Goal: Information Seeking & Learning: Learn about a topic

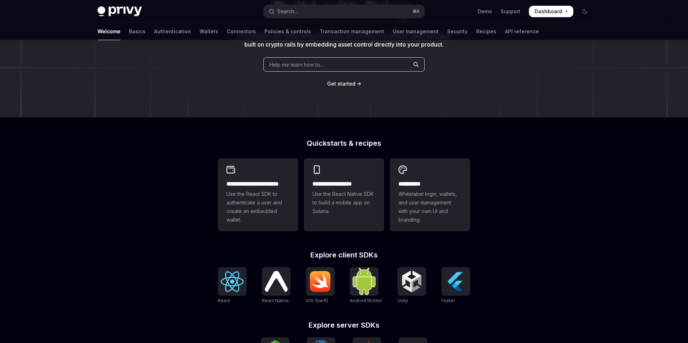
scroll to position [105, 0]
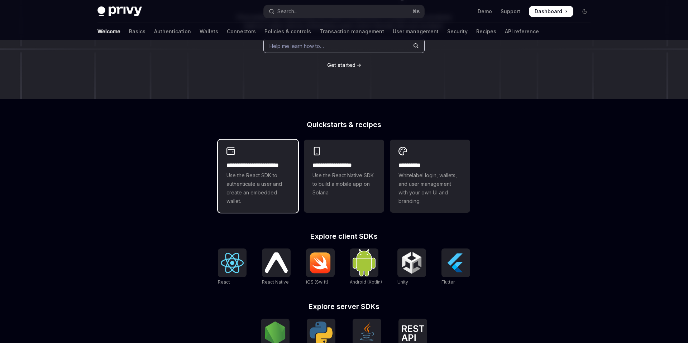
click at [257, 165] on h2 "**********" at bounding box center [258, 165] width 63 height 9
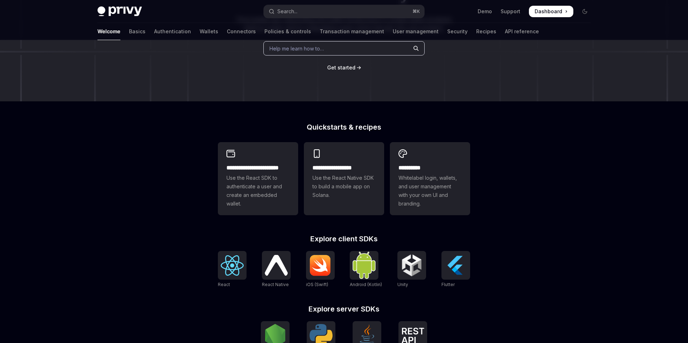
scroll to position [105, 0]
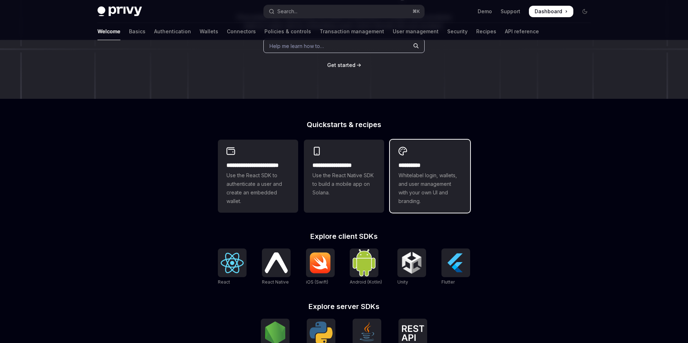
click at [428, 175] on span "Whitelabel login, wallets, and user management with your own UI and branding." at bounding box center [430, 188] width 63 height 34
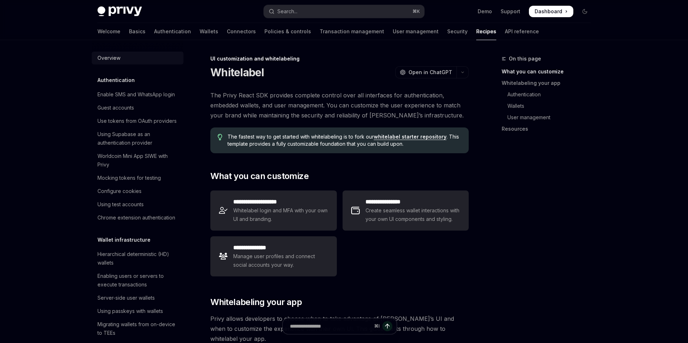
click at [114, 54] on div "Overview" at bounding box center [109, 58] width 23 height 9
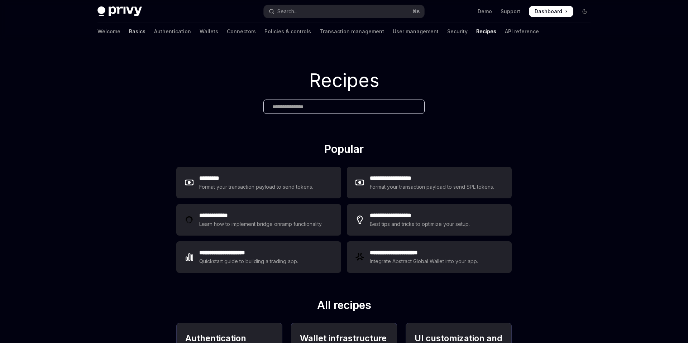
click at [129, 32] on link "Basics" at bounding box center [137, 31] width 16 height 17
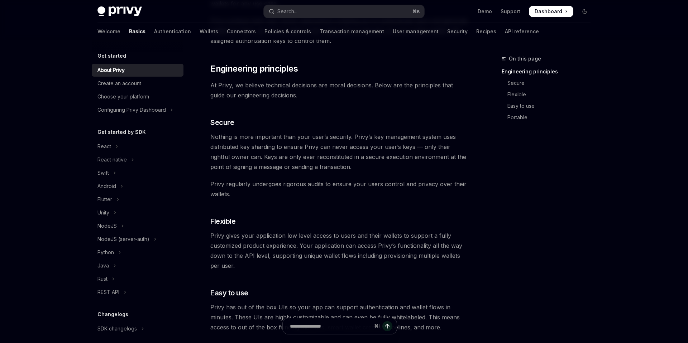
scroll to position [239, 0]
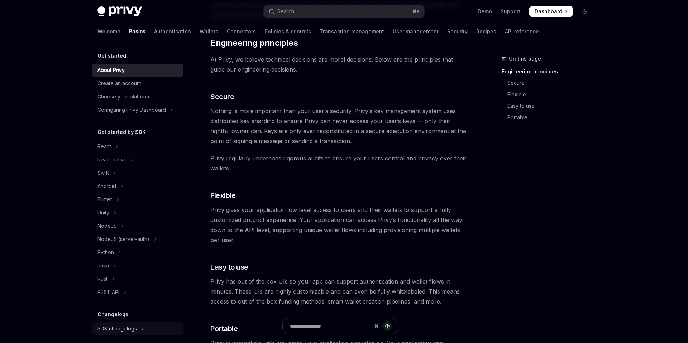
click at [122, 332] on div "SDK changelogs" at bounding box center [117, 329] width 39 height 9
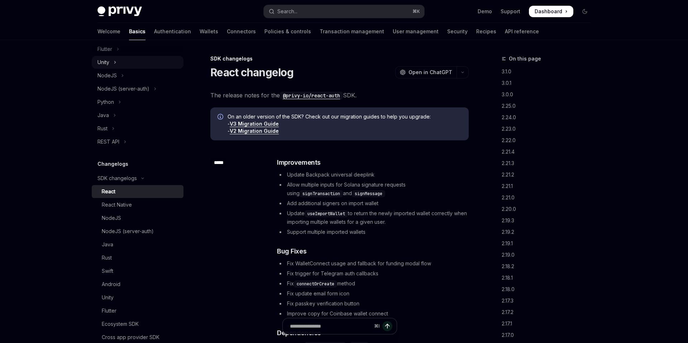
type textarea "*"
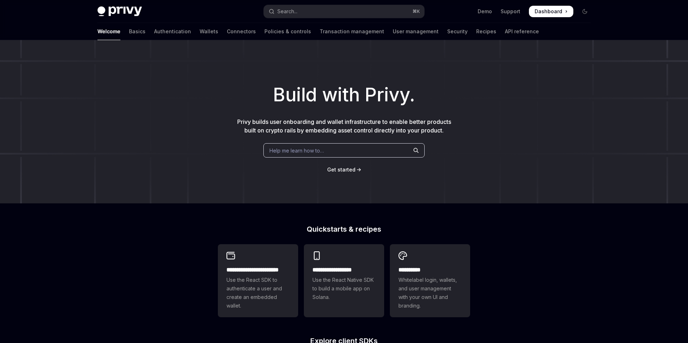
scroll to position [0, 0]
